Goal: Communication & Community: Answer question/provide support

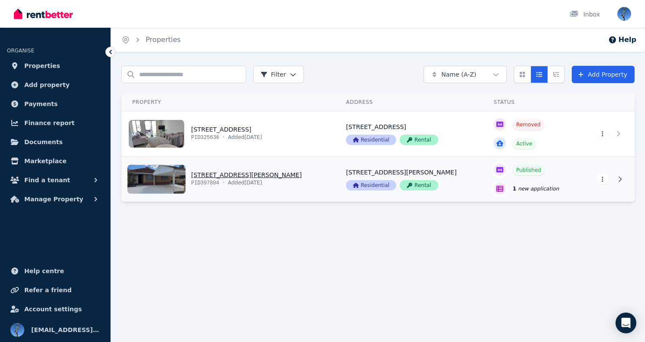
click at [208, 173] on link "View property details" at bounding box center [229, 179] width 214 height 45
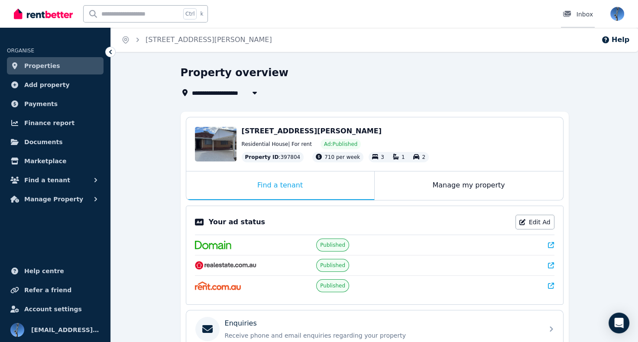
click at [584, 14] on div "Inbox" at bounding box center [578, 14] width 30 height 9
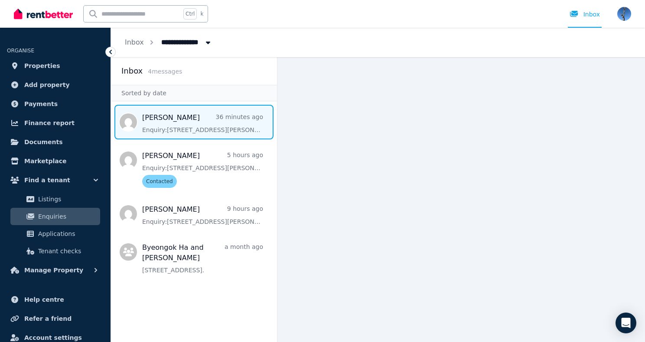
click at [179, 128] on span "Message list" at bounding box center [194, 122] width 166 height 35
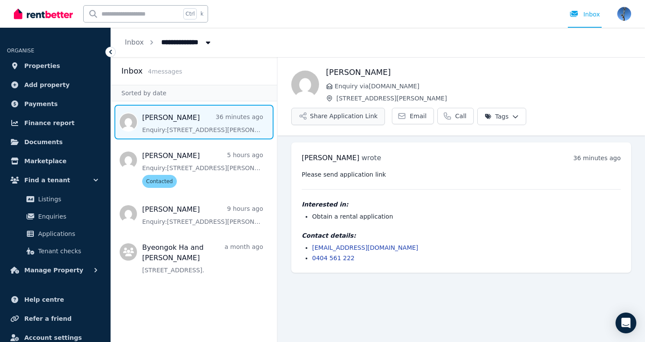
click at [337, 112] on button "Share Application Link" at bounding box center [338, 116] width 94 height 17
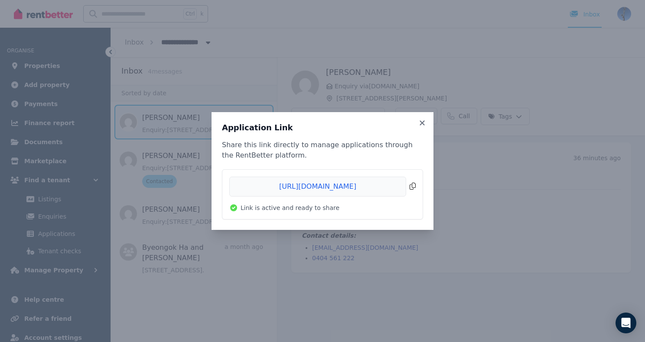
click at [322, 185] on span "Copied!" at bounding box center [322, 187] width 186 height 20
click at [322, 186] on span "Copied!" at bounding box center [322, 187] width 186 height 20
click at [322, 185] on span "Copied!" at bounding box center [322, 187] width 186 height 20
click at [424, 125] on icon at bounding box center [421, 122] width 5 height 5
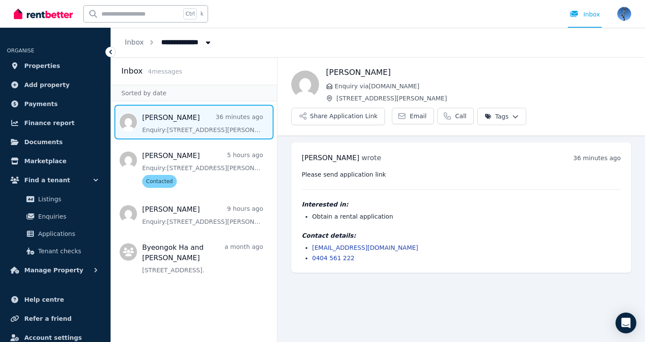
click at [224, 319] on aside "Inbox 4 message s Sorted by date Shashank Pise 36 minutes ago Enquiry: 19 Riley…" at bounding box center [194, 199] width 166 height 285
click at [588, 15] on div "Inbox" at bounding box center [584, 14] width 30 height 9
click at [498, 67] on h1 "Shashank Pise" at bounding box center [478, 72] width 305 height 12
drag, startPoint x: 453, startPoint y: 40, endPoint x: 253, endPoint y: 42, distance: 199.7
click at [253, 42] on div "**********" at bounding box center [378, 42] width 534 height 29
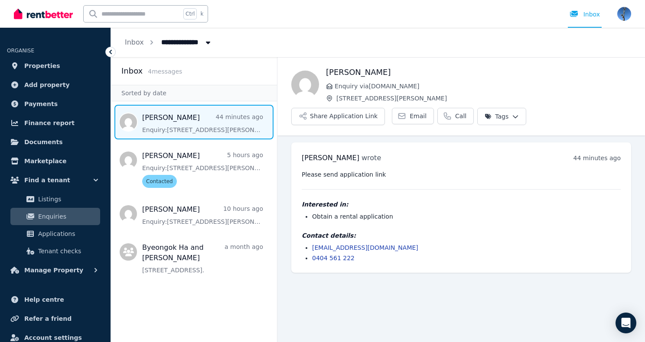
click at [206, 43] on icon "Breadcrumb" at bounding box center [208, 43] width 4 height 3
type input "**********"
click at [281, 38] on div "**********" at bounding box center [378, 42] width 534 height 29
